Goal: Information Seeking & Learning: Learn about a topic

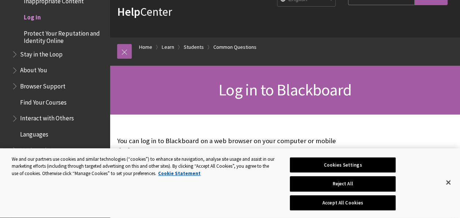
scroll to position [76, 0]
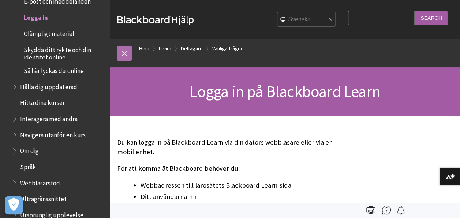
click at [129, 54] on link at bounding box center [124, 53] width 15 height 15
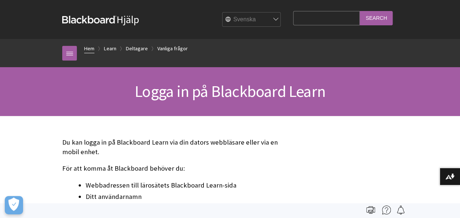
click at [86, 48] on link "Hem" at bounding box center [89, 48] width 10 height 9
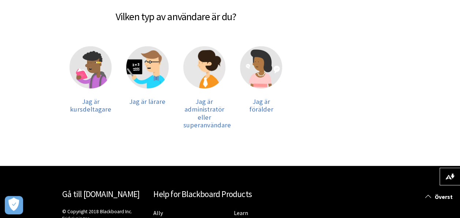
scroll to position [129, 0]
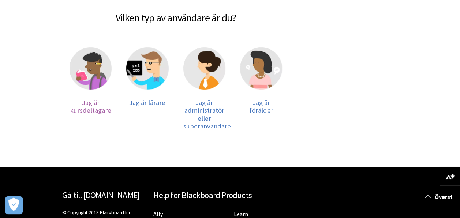
click at [77, 77] on img at bounding box center [91, 68] width 42 height 42
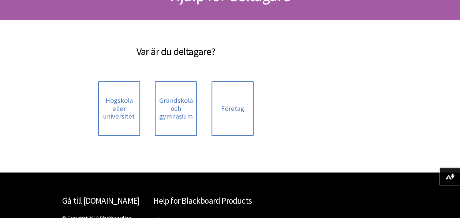
scroll to position [106, 0]
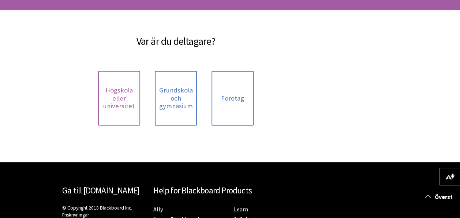
click at [107, 97] on span "Högskola eller universitet" at bounding box center [119, 98] width 33 height 24
